Goal: Task Accomplishment & Management: Complete application form

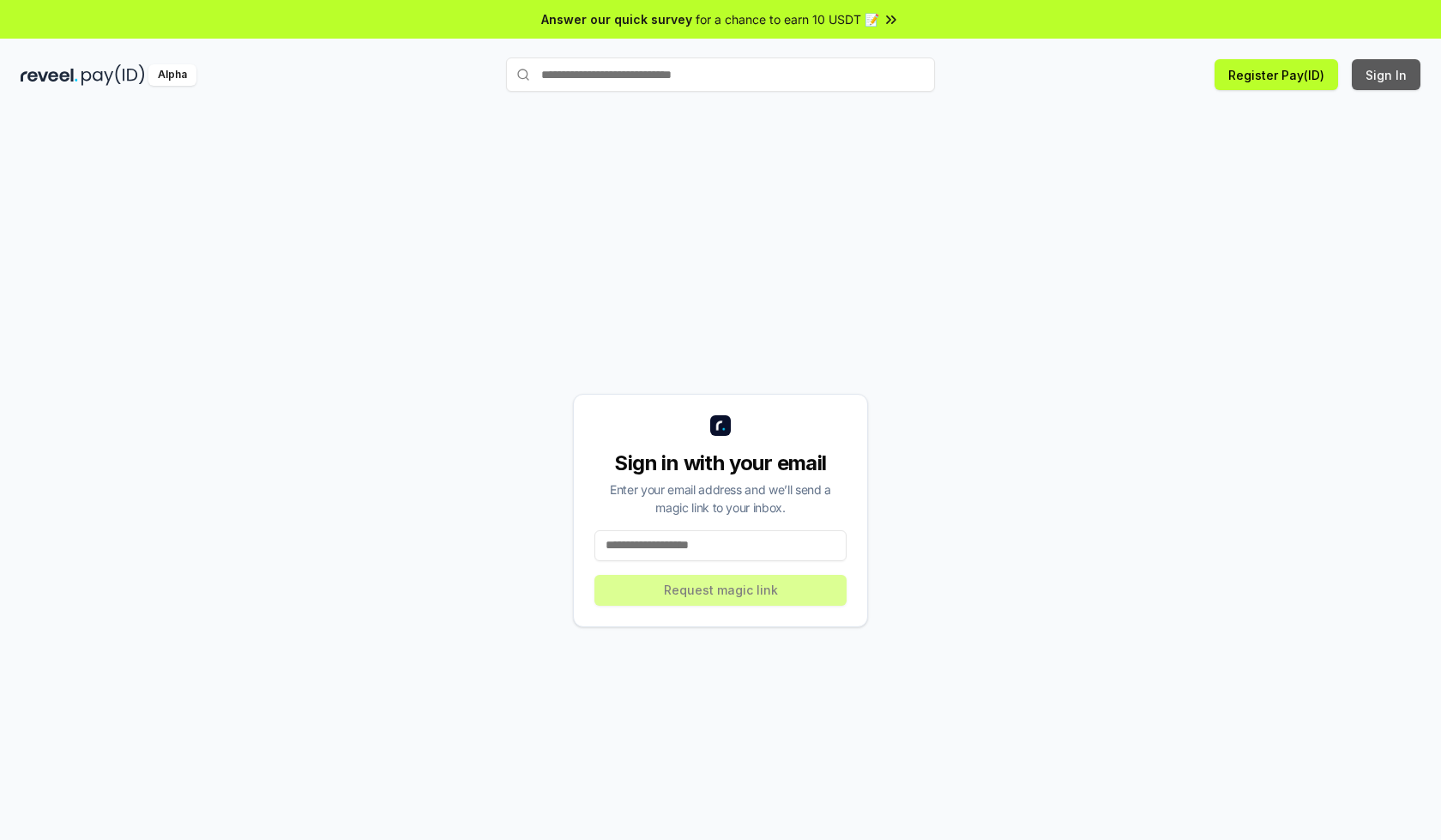
click at [1387, 75] on button "Sign In" at bounding box center [1386, 75] width 68 height 31
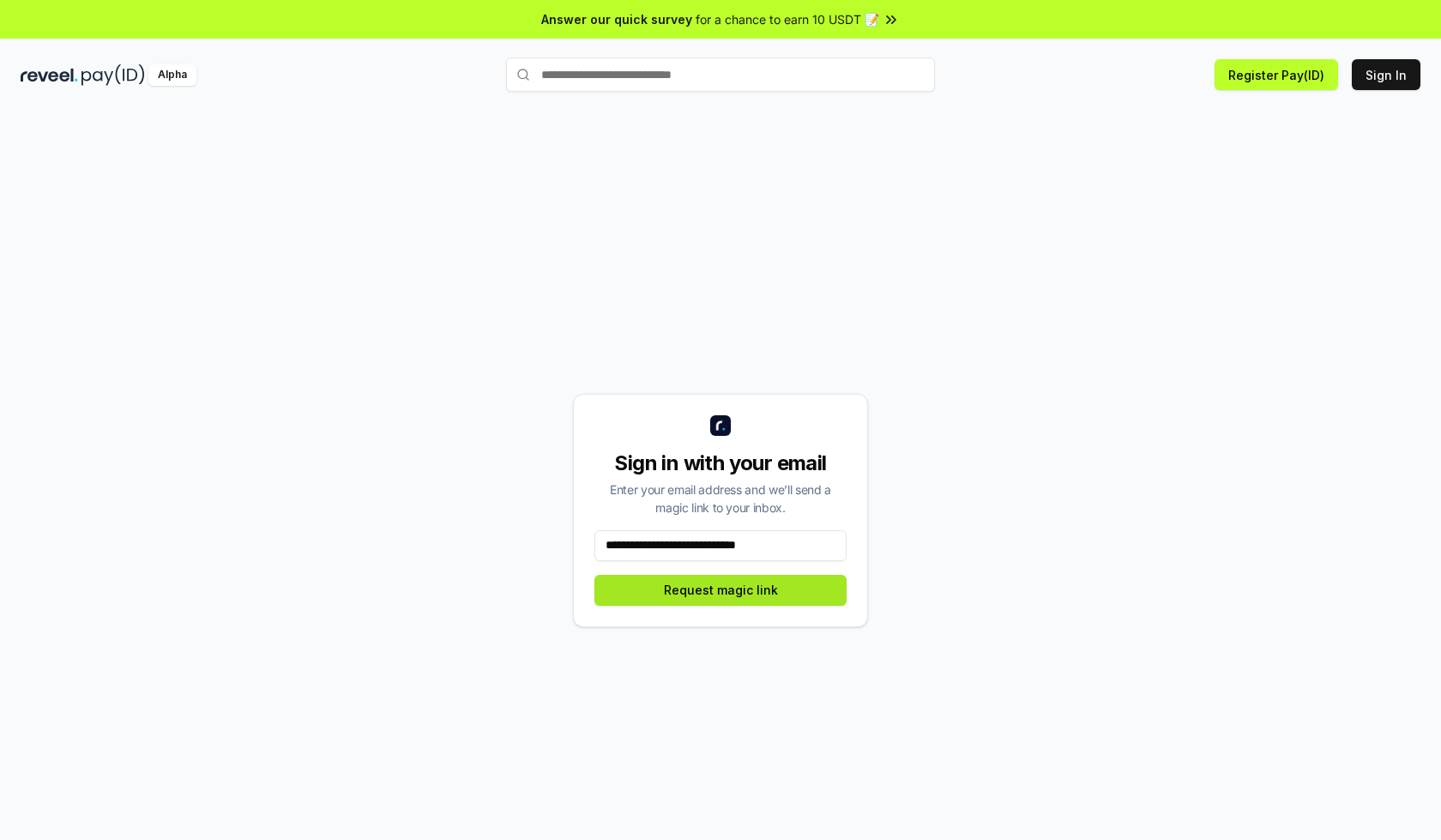
type input "**********"
click at [720, 589] on button "Request magic link" at bounding box center [720, 590] width 252 height 31
